Goal: Information Seeking & Learning: Find contact information

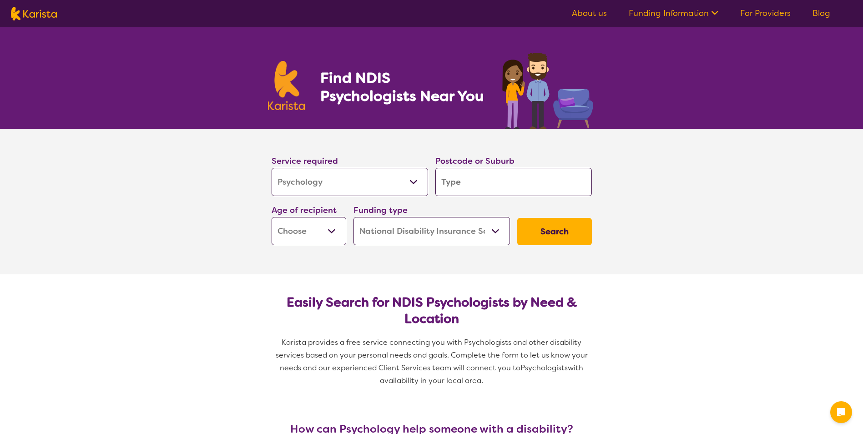
select select "Psychology"
select select "NDIS"
select select "Psychology"
select select "NDIS"
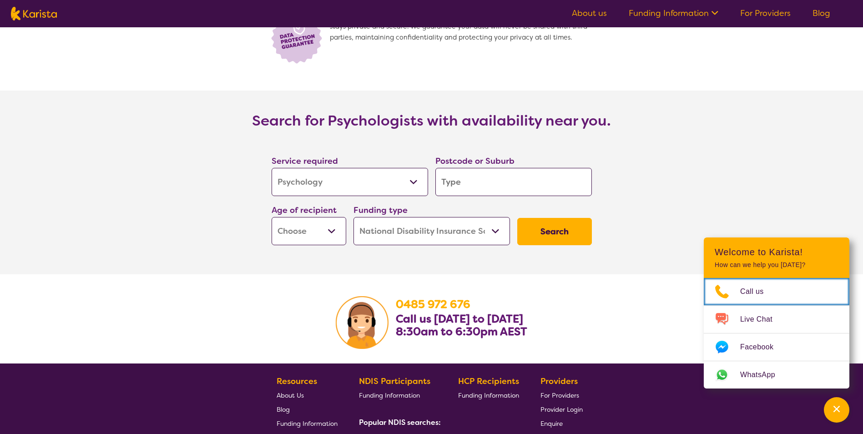
scroll to position [1306, 0]
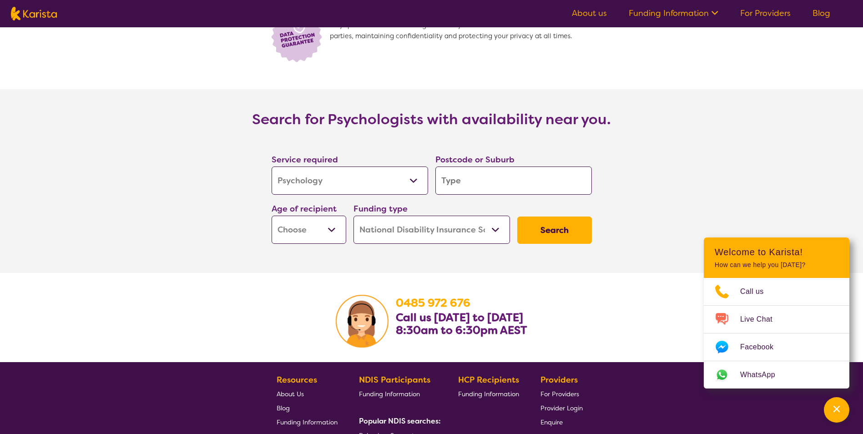
click at [318, 216] on select "Early Childhood - 0 to 9 Child - 10 to 11 Adolescent - 12 to 17 Adult - 18 to 6…" at bounding box center [309, 230] width 75 height 28
select select "EC"
click at [272, 216] on select "Early Childhood - 0 to 9 Child - 10 to 11 Adolescent - 12 to 17 Adult - 18 to 6…" at bounding box center [309, 230] width 75 height 28
select select "EC"
click at [391, 220] on select "Home Care Package (HCP) National Disability Insurance Scheme (NDIS) I don't know" at bounding box center [432, 230] width 157 height 28
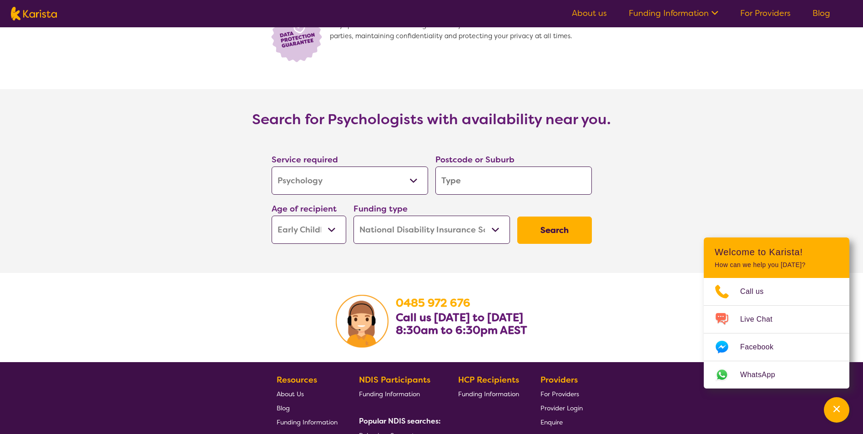
select select "i-don-t-know"
click at [354, 216] on select "Home Care Package (HCP) National Disability Insurance Scheme (NDIS) I don't know" at bounding box center [432, 230] width 157 height 28
select select "i-don-t-know"
click at [558, 227] on button "Search" at bounding box center [554, 230] width 75 height 27
click at [515, 173] on input "search" at bounding box center [514, 181] width 157 height 28
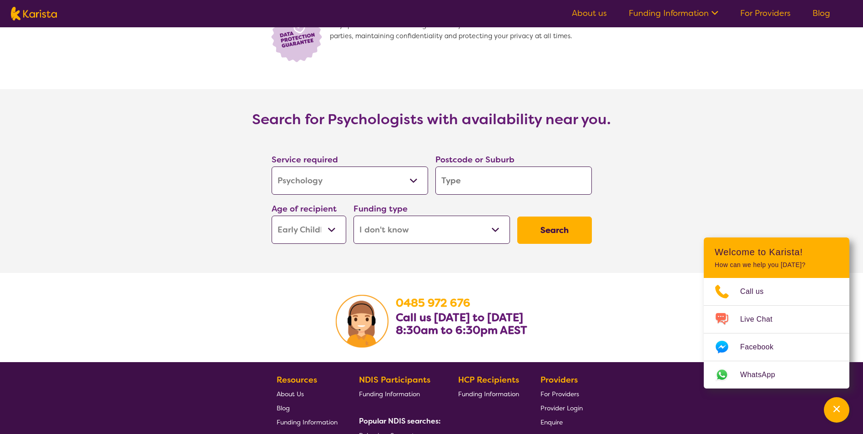
type input "4"
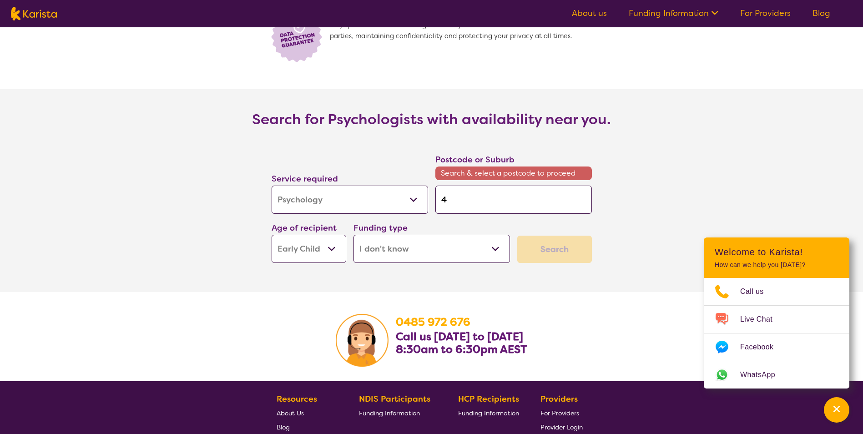
type input "45"
type input "450"
type input "45"
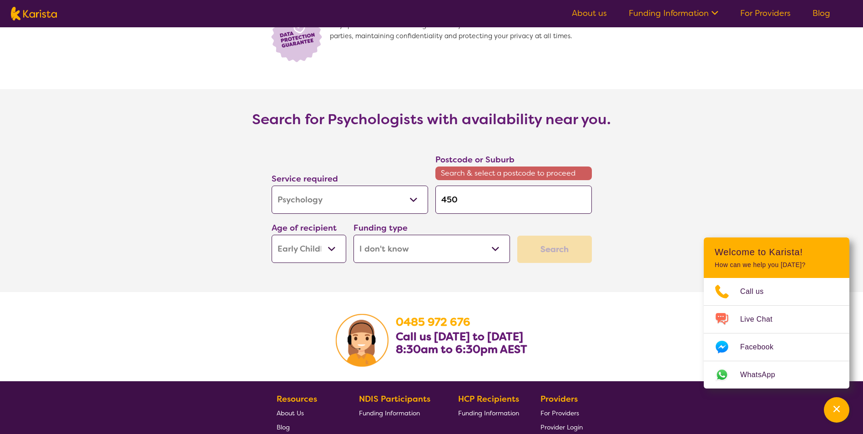
type input "45"
type input "4"
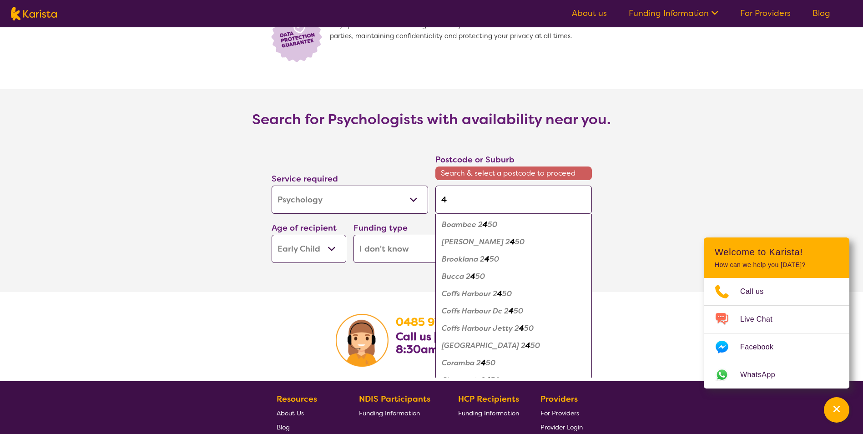
type input "40"
type input "405"
type input "4053"
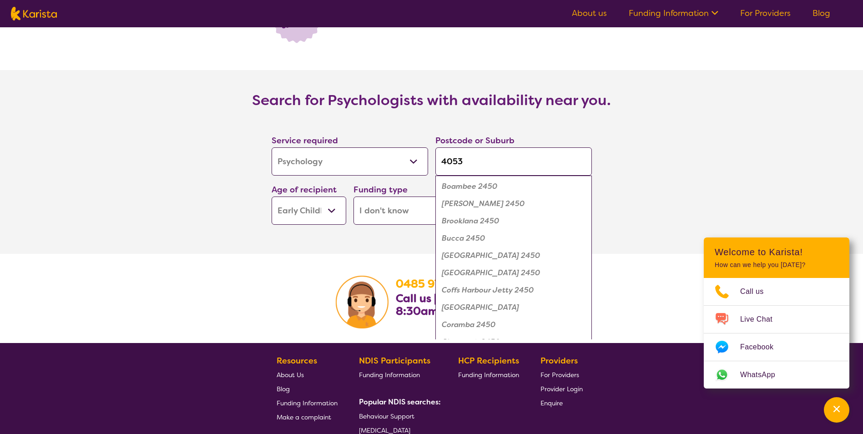
scroll to position [1306, 0]
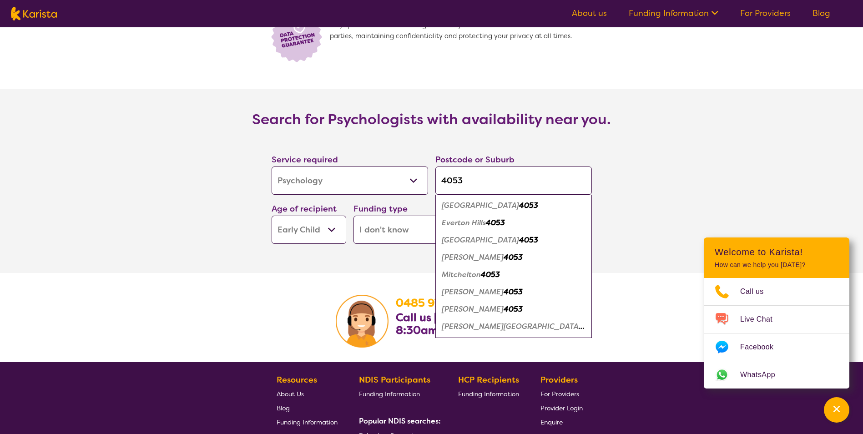
type input "4053"
click at [467, 218] on em "Everton Hills" at bounding box center [464, 223] width 44 height 10
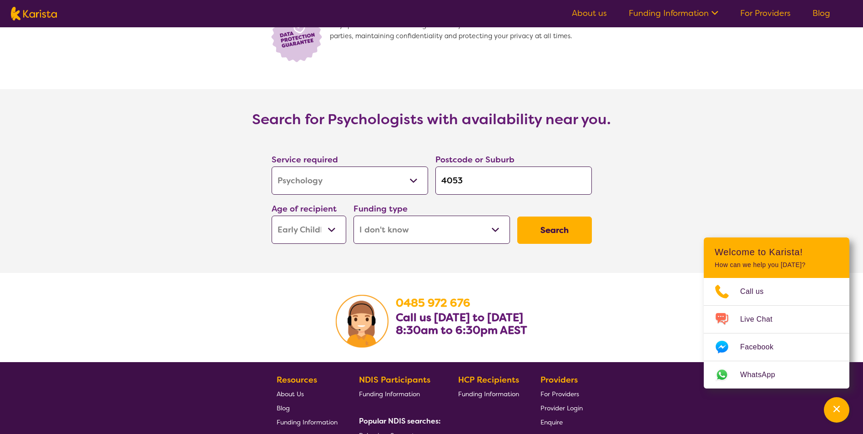
click at [540, 222] on button "Search" at bounding box center [554, 230] width 75 height 27
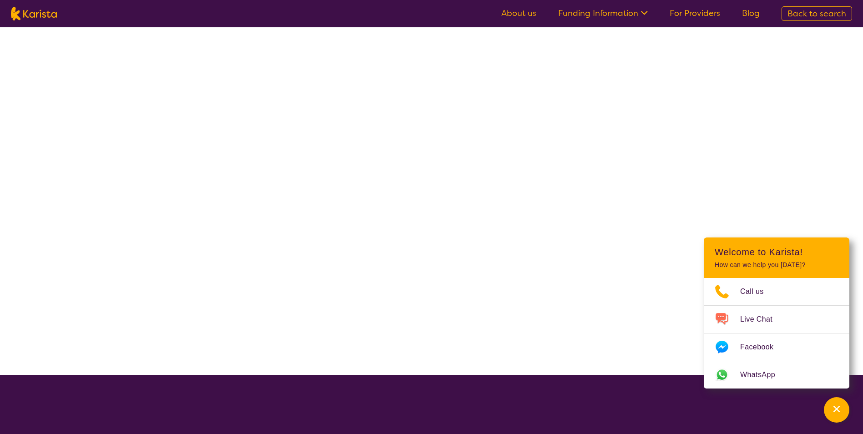
select select "Psychology"
select select "EC"
